Goal: Task Accomplishment & Management: Use online tool/utility

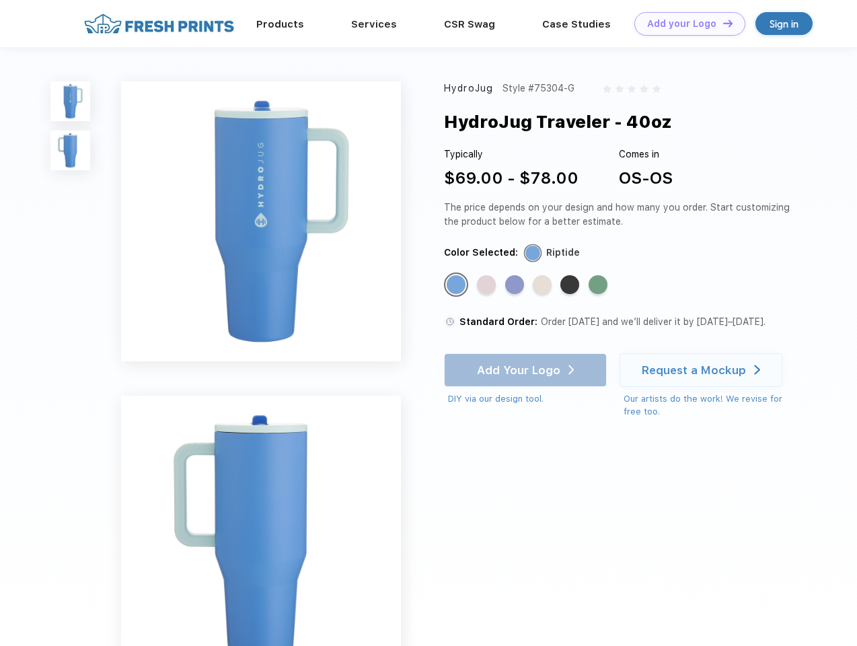
click at [685, 24] on link "Add your Logo Design Tool" at bounding box center [689, 24] width 111 height 24
click at [0, 0] on div "Design Tool" at bounding box center [0, 0] width 0 height 0
click at [722, 23] on link "Add your Logo Design Tool" at bounding box center [689, 24] width 111 height 24
click at [71, 101] on img at bounding box center [70, 101] width 40 height 40
click at [71, 151] on img at bounding box center [70, 151] width 40 height 40
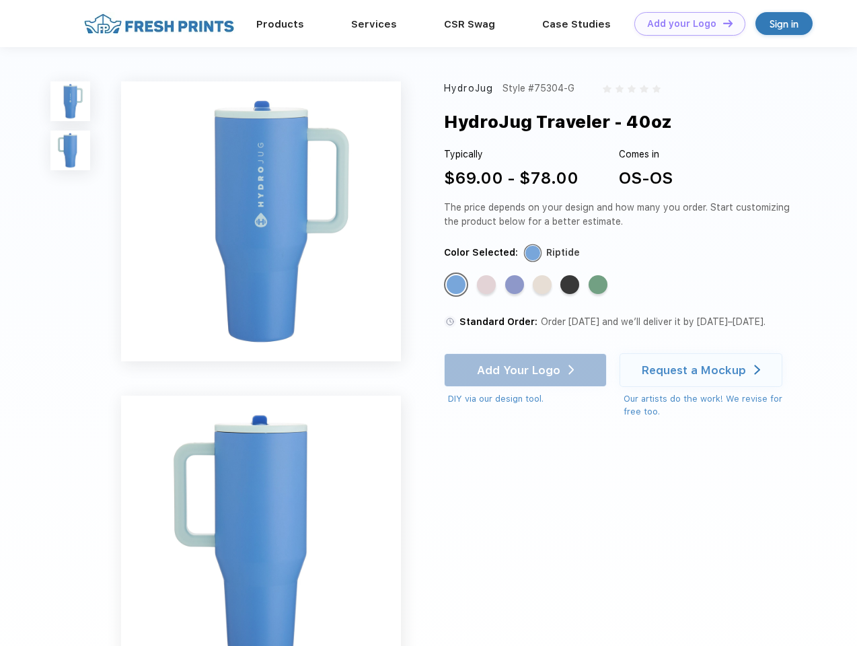
click at [457, 285] on div "Standard Color" at bounding box center [456, 284] width 19 height 19
click at [488, 285] on div "Standard Color" at bounding box center [486, 284] width 19 height 19
click at [516, 285] on div "Standard Color" at bounding box center [514, 284] width 19 height 19
click at [544, 285] on div "Standard Color" at bounding box center [542, 284] width 19 height 19
click at [571, 285] on div "Standard Color" at bounding box center [569, 284] width 19 height 19
